Goal: Navigation & Orientation: Find specific page/section

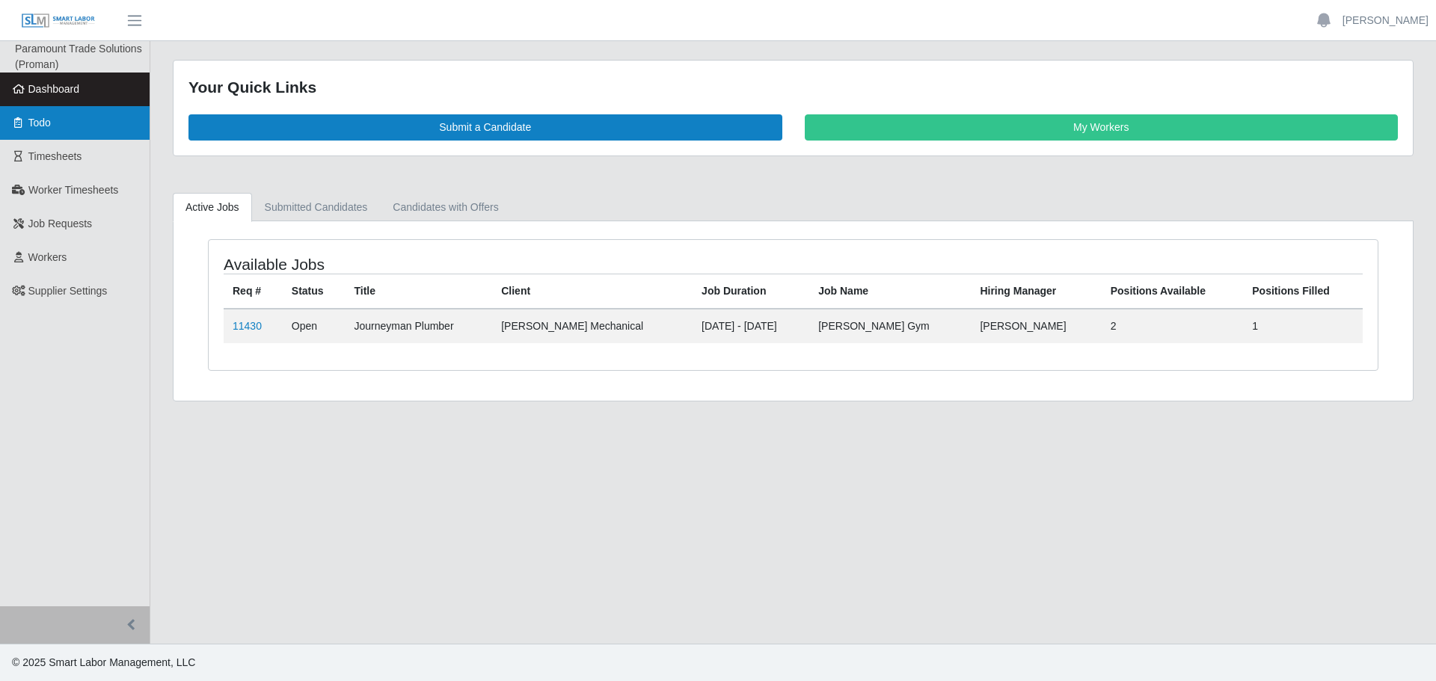
click at [44, 134] on link "Todo" at bounding box center [75, 123] width 150 height 34
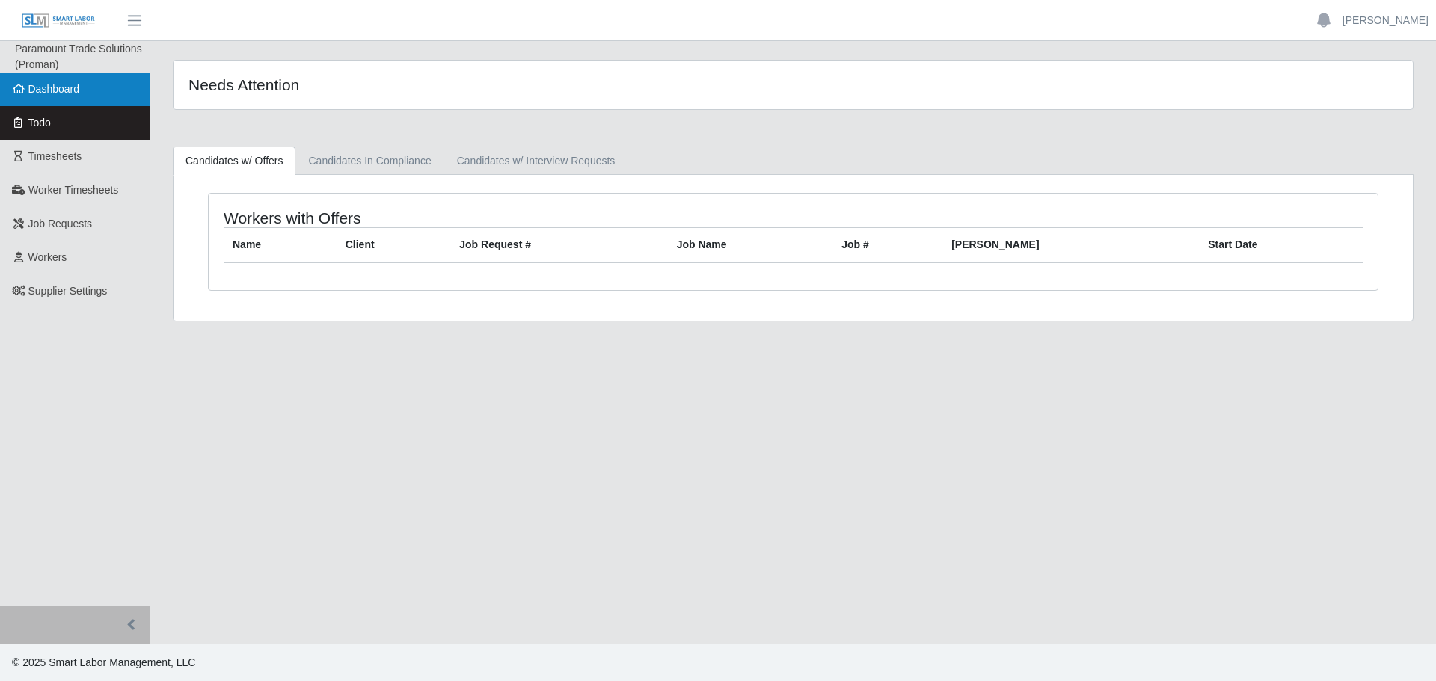
click at [73, 93] on span "Dashboard" at bounding box center [54, 89] width 52 height 12
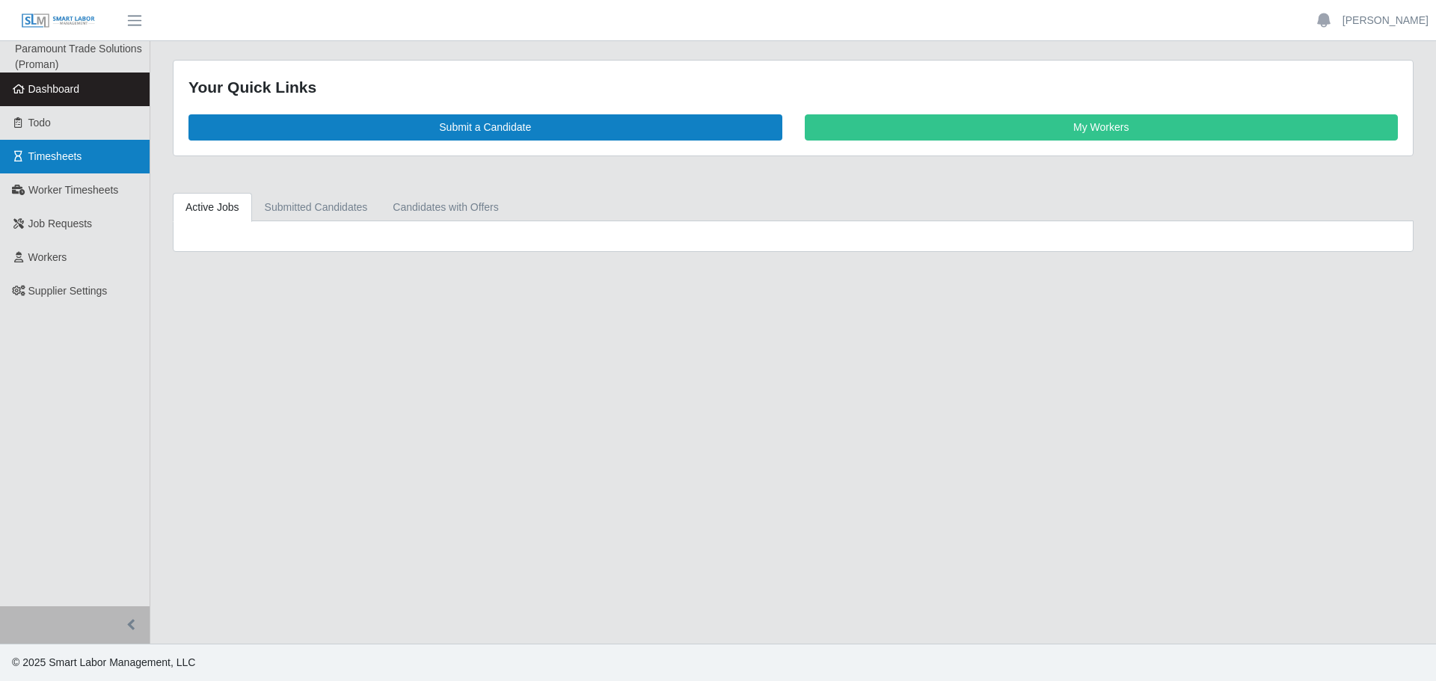
click at [66, 162] on span "Timesheets" at bounding box center [55, 156] width 54 height 12
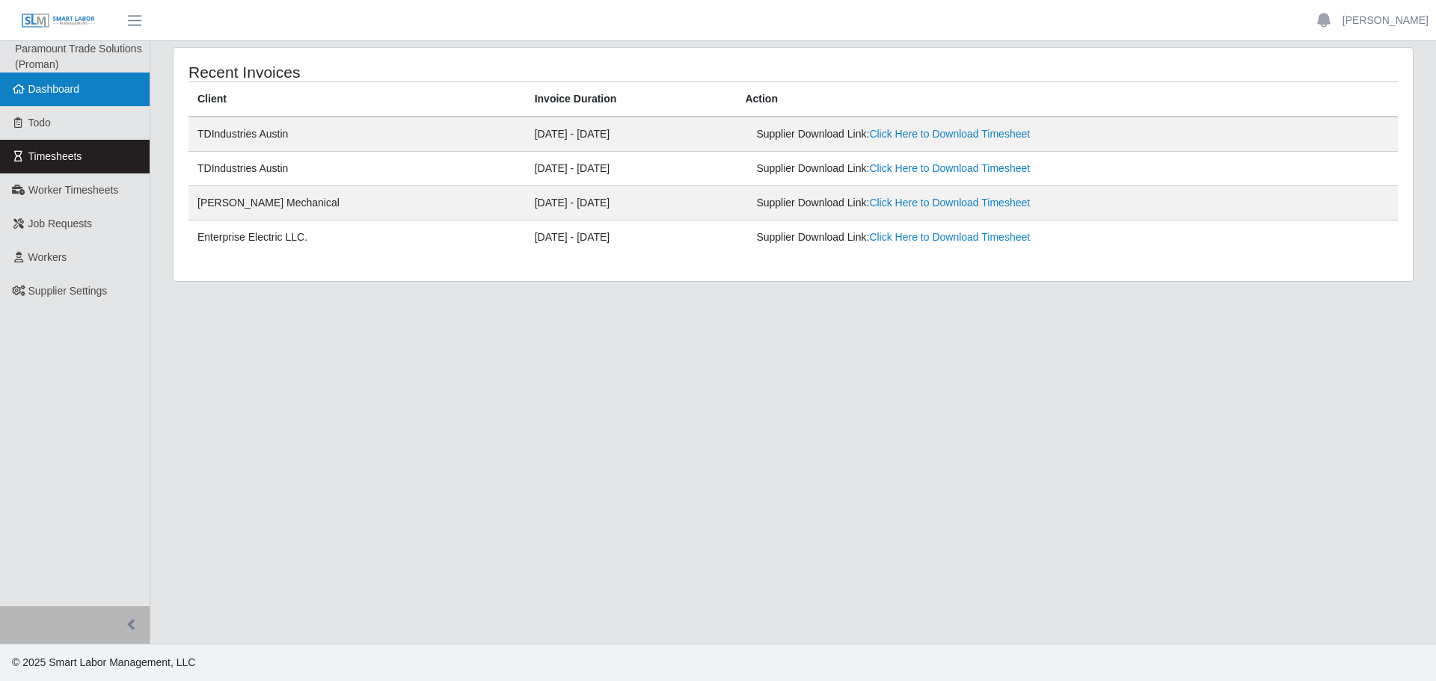
click at [76, 93] on span "Dashboard" at bounding box center [54, 89] width 52 height 12
